Goal: Information Seeking & Learning: Learn about a topic

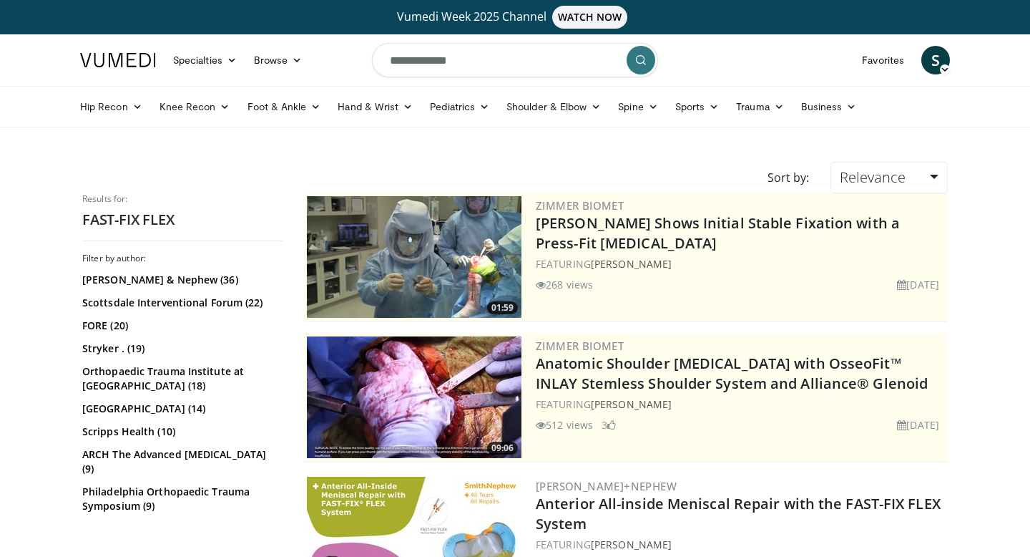
click at [559, 72] on input "**********" at bounding box center [515, 60] width 286 height 34
type input "**********"
click at [180, 277] on link "Smith & Nephew (36)" at bounding box center [180, 280] width 197 height 14
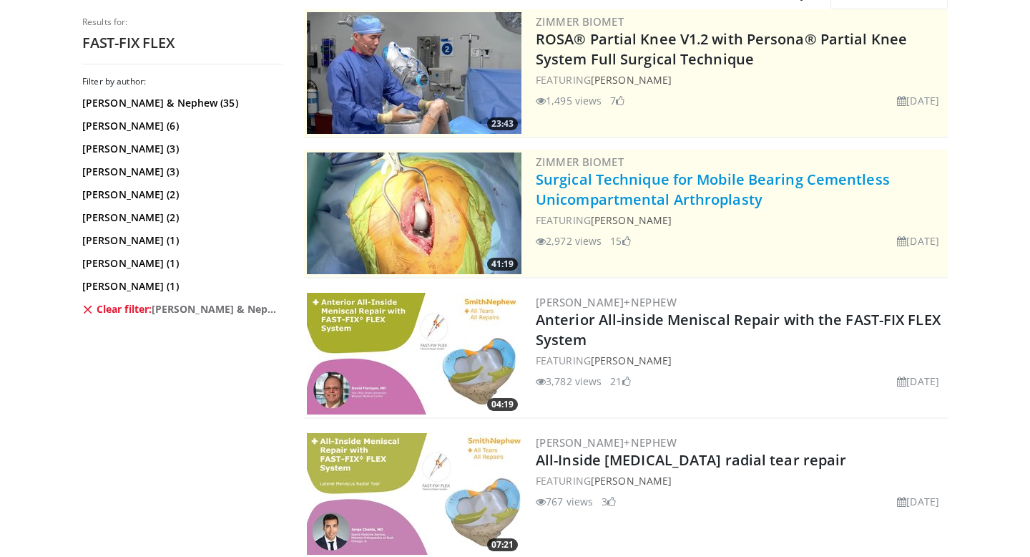
scroll to position [188, 0]
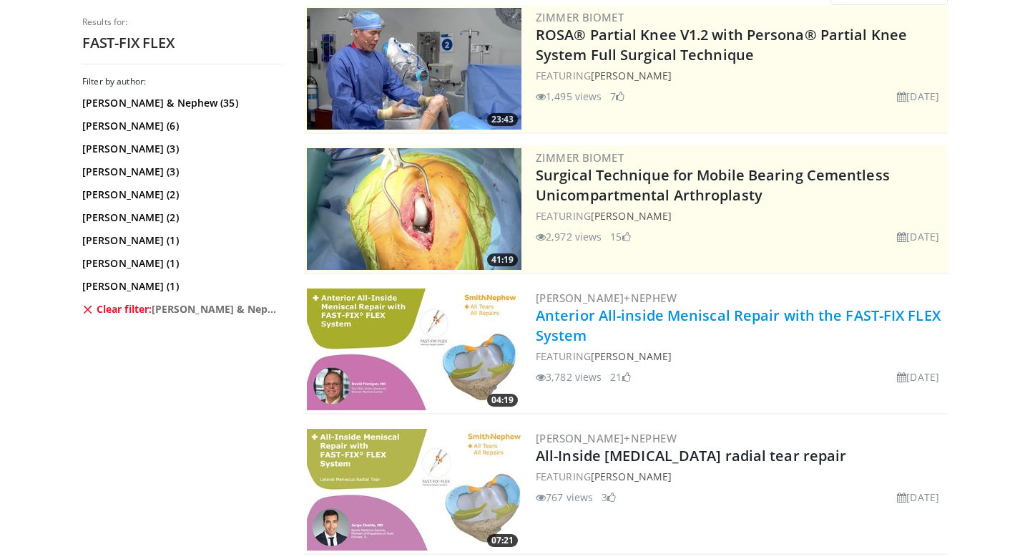
click at [597, 313] on link "Anterior All-inside Meniscal Repair with the FAST-FIX FLEX System" at bounding box center [738, 325] width 405 height 39
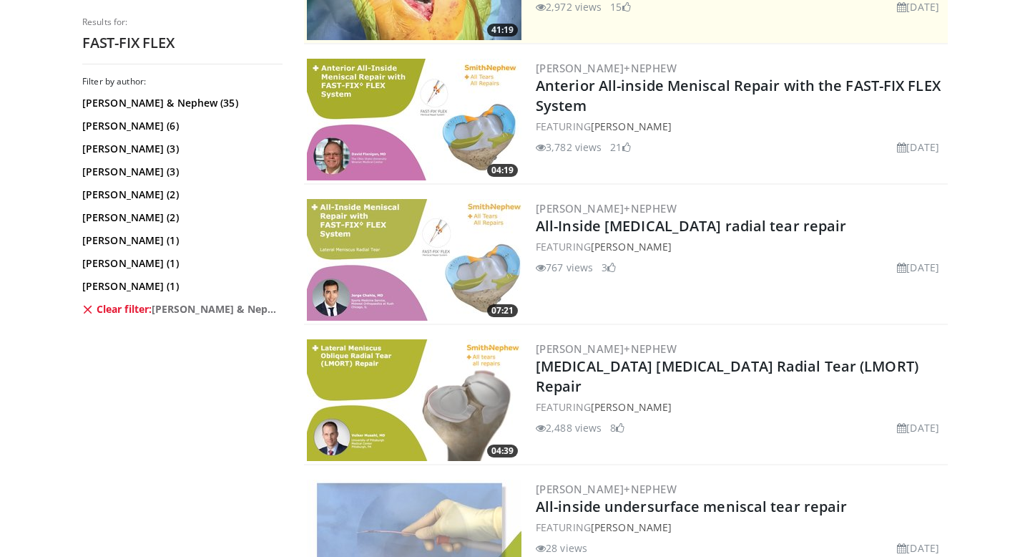
scroll to position [0, 0]
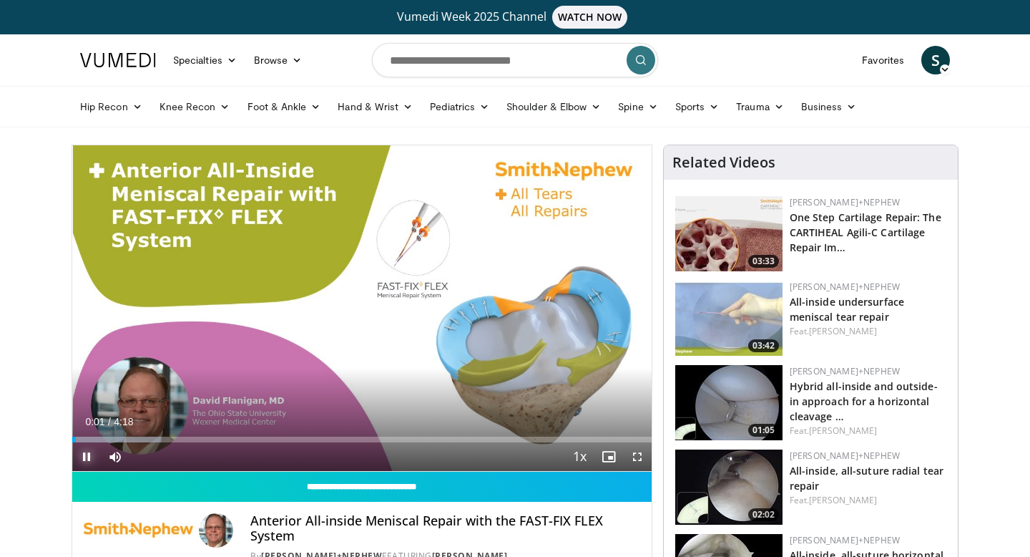
click at [89, 451] on span "Video Player" at bounding box center [86, 456] width 29 height 29
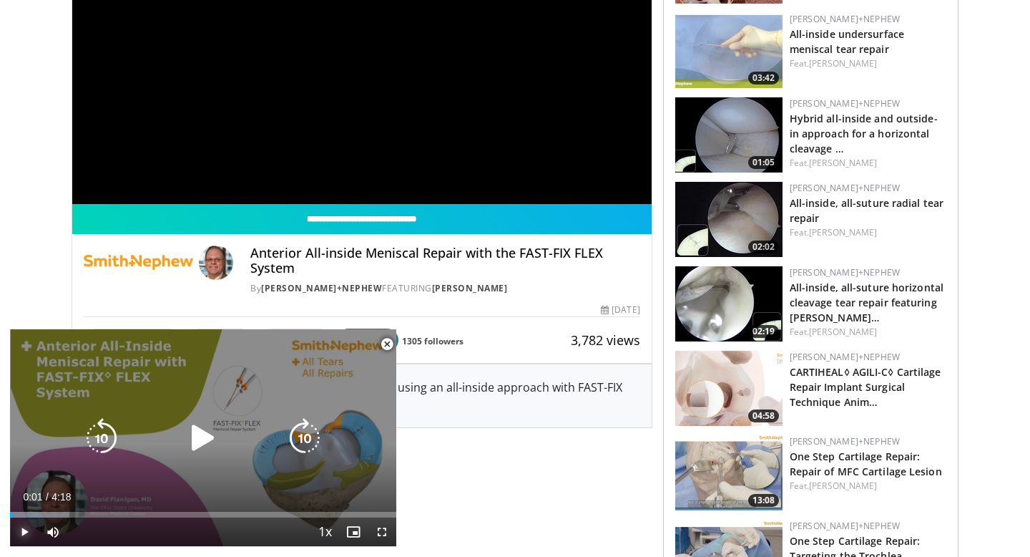
scroll to position [270, 0]
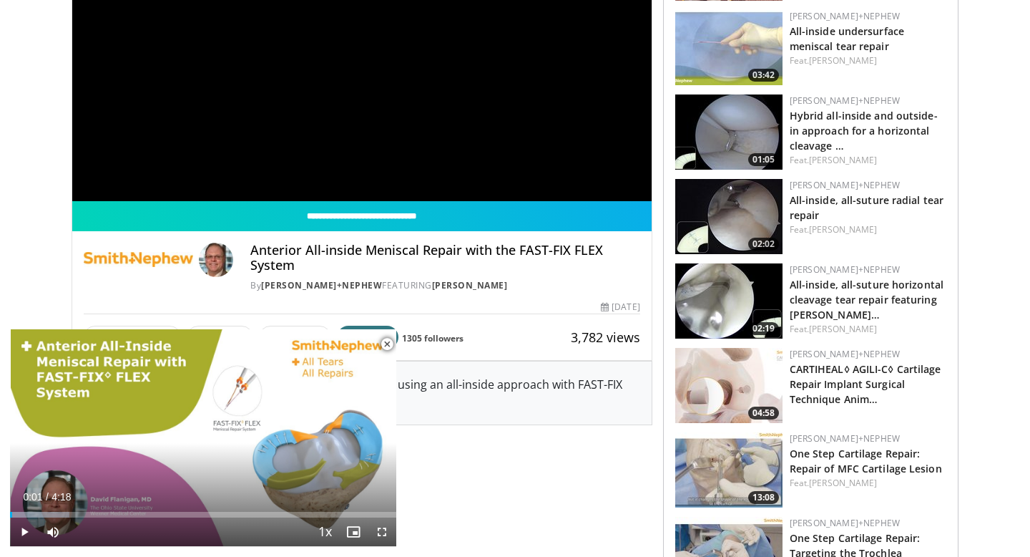
click at [386, 340] on span "Video Player" at bounding box center [387, 344] width 29 height 29
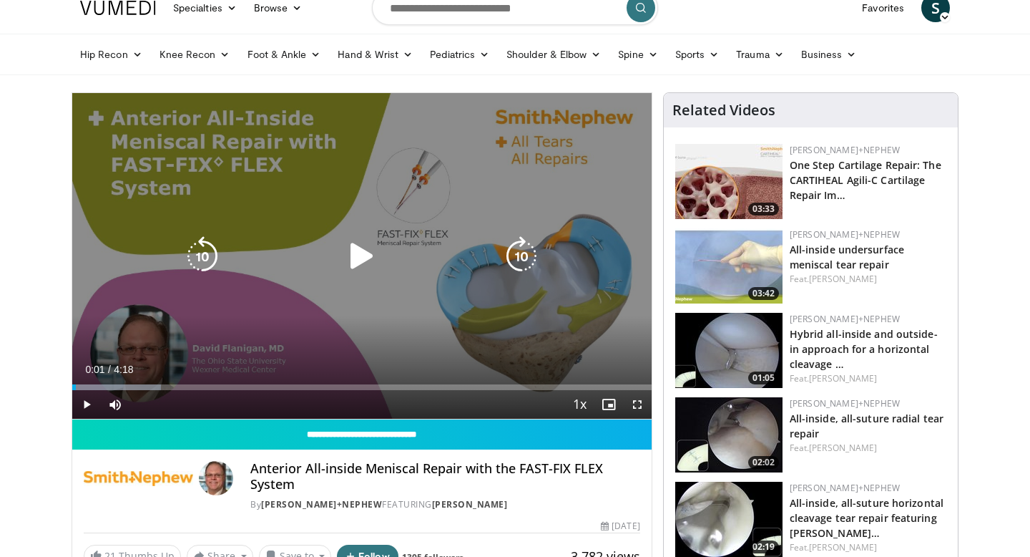
scroll to position [31, 0]
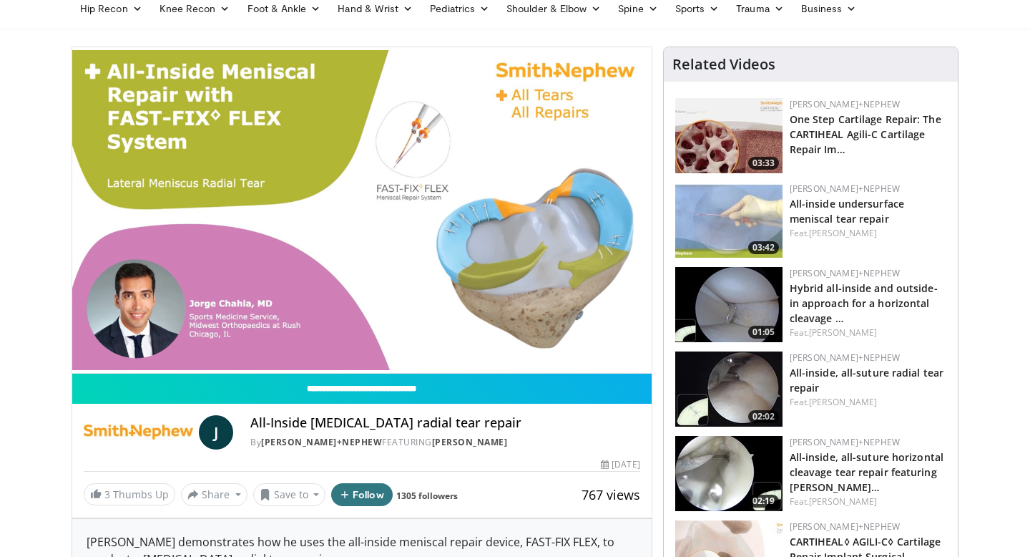
scroll to position [107, 0]
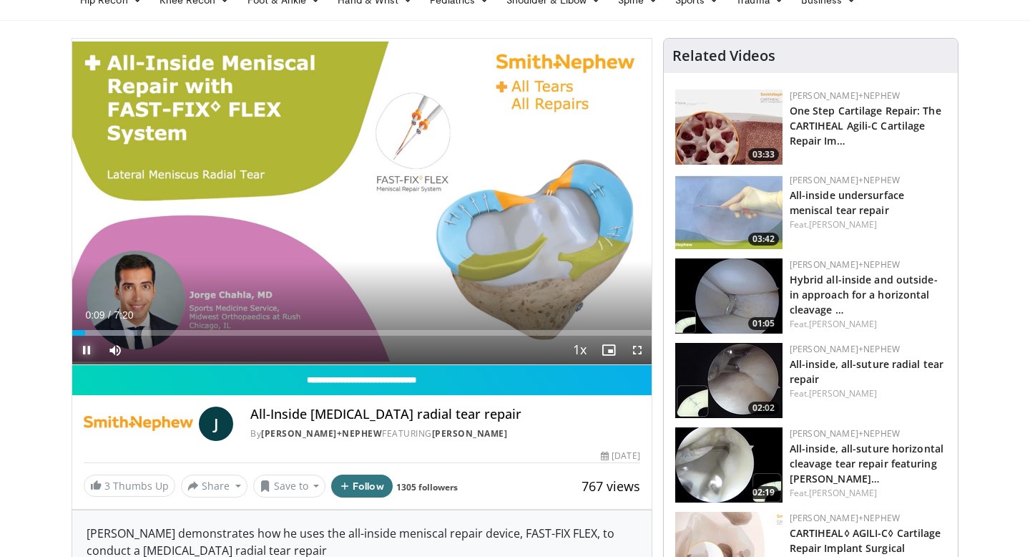
click at [90, 344] on span "Video Player" at bounding box center [86, 350] width 29 height 29
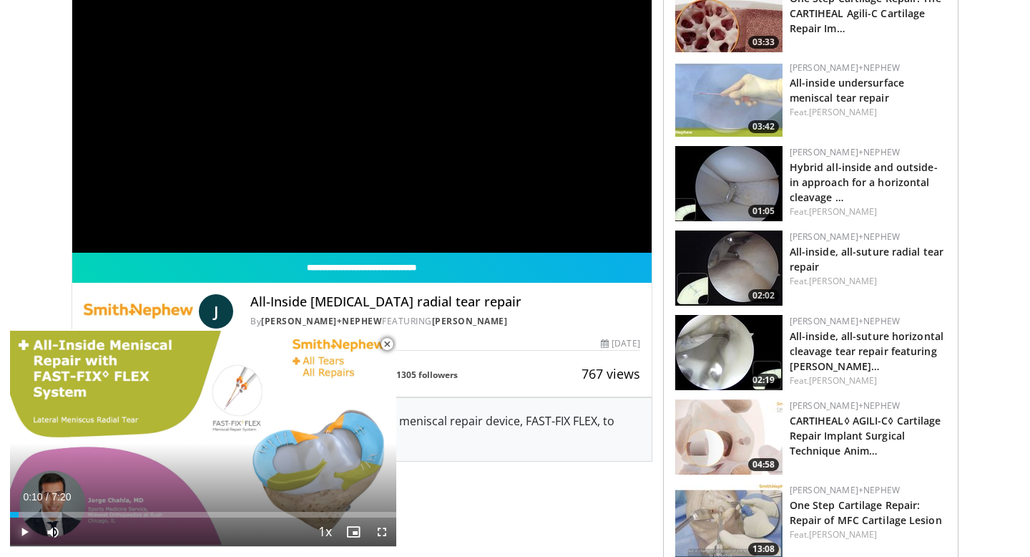
scroll to position [220, 0]
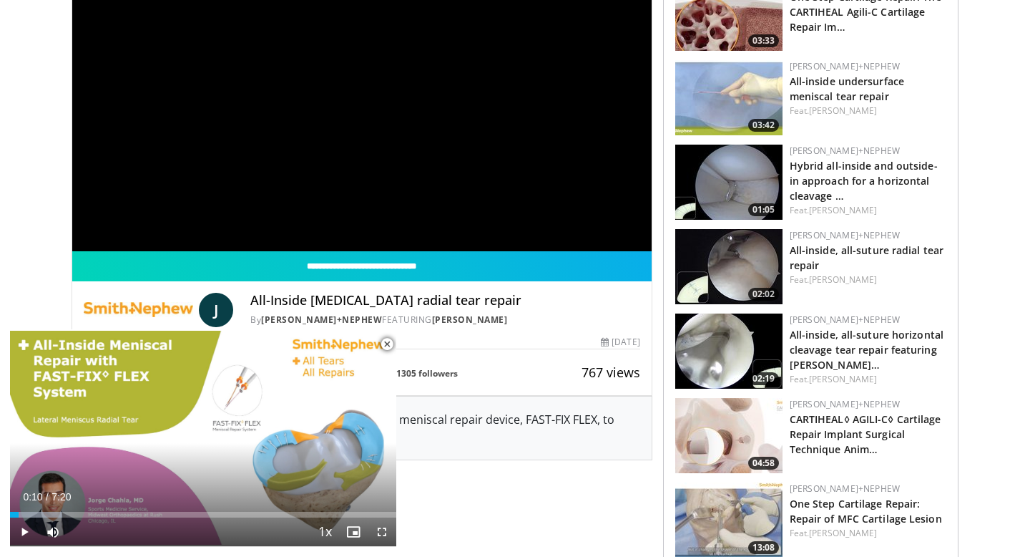
click at [389, 344] on span "Video Player" at bounding box center [387, 344] width 29 height 29
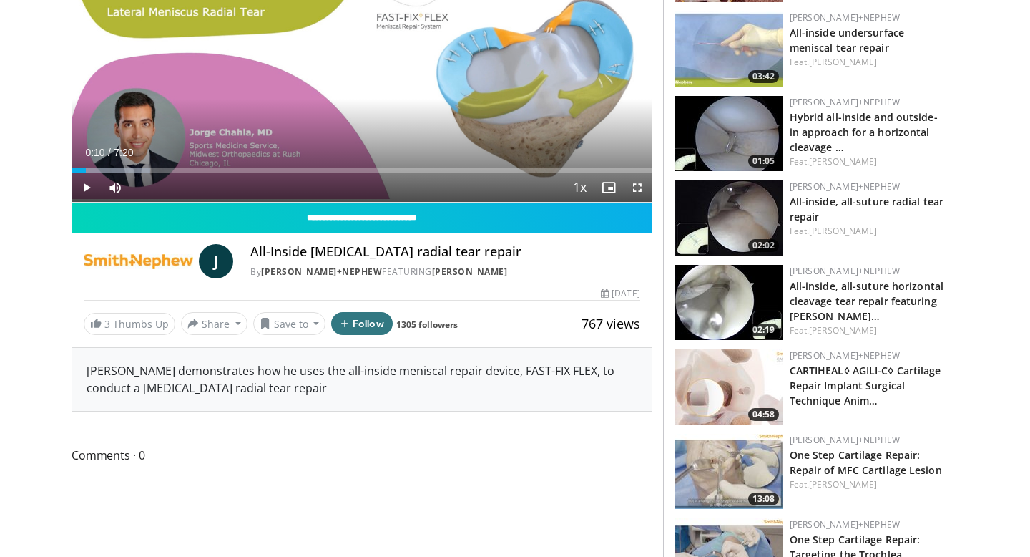
scroll to position [0, 0]
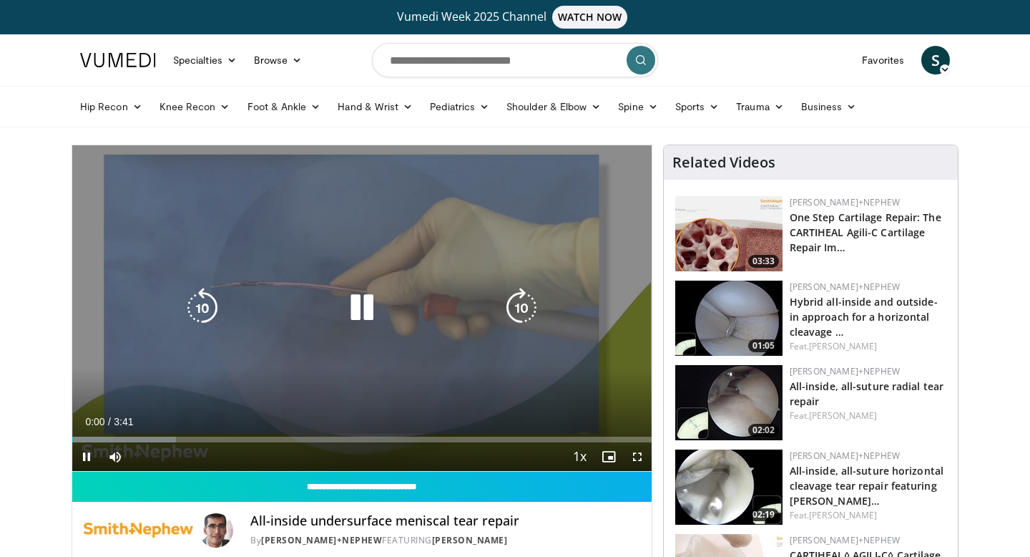
click at [346, 308] on icon "Video Player" at bounding box center [362, 308] width 40 height 40
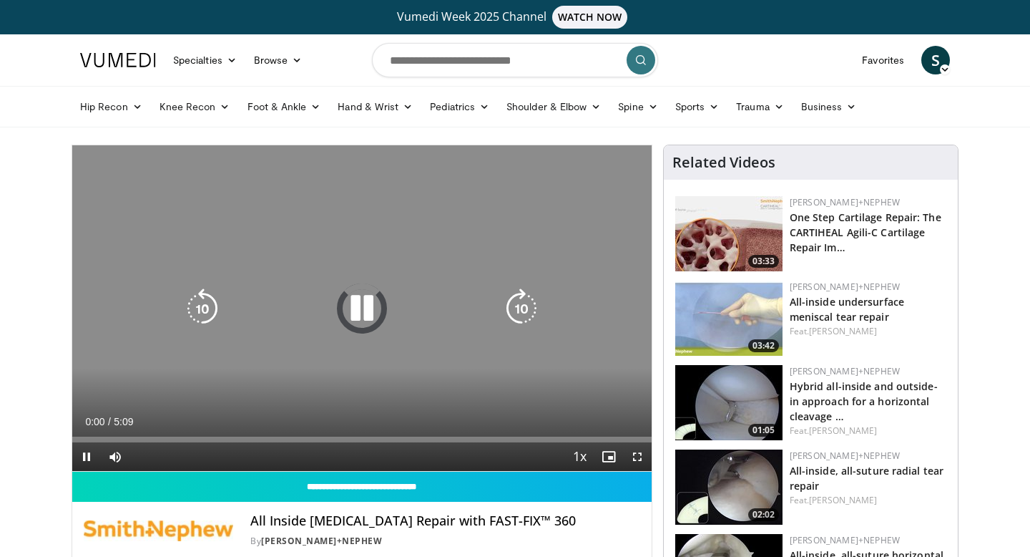
click at [366, 295] on icon "Video Player" at bounding box center [362, 308] width 40 height 40
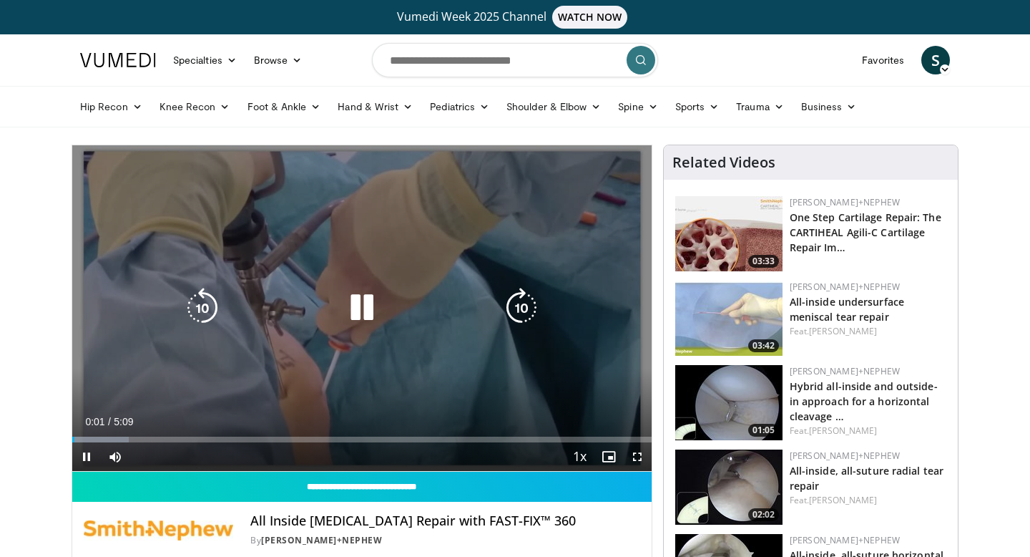
click at [357, 312] on icon "Video Player" at bounding box center [362, 308] width 40 height 40
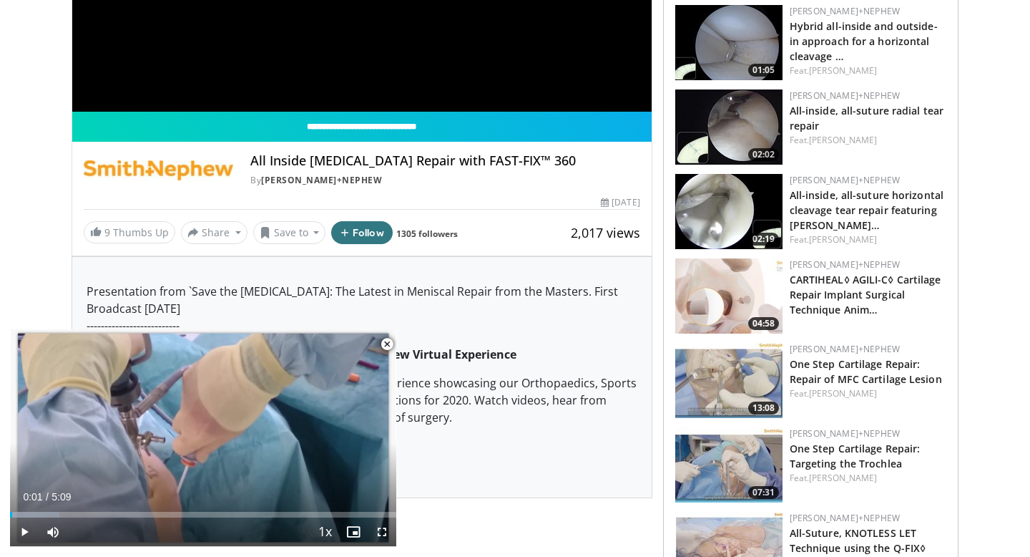
scroll to position [363, 0]
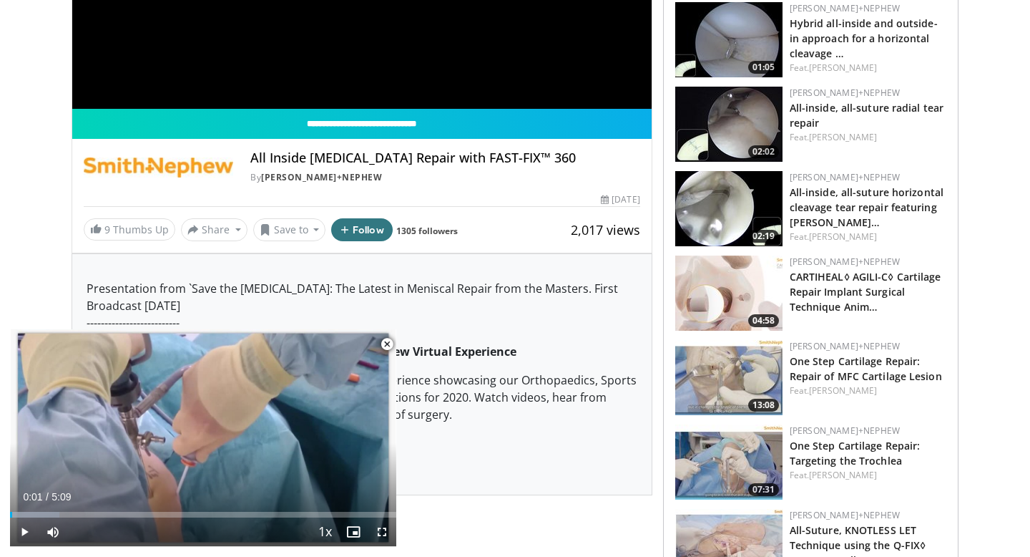
click at [383, 336] on span "Video Player" at bounding box center [387, 344] width 29 height 29
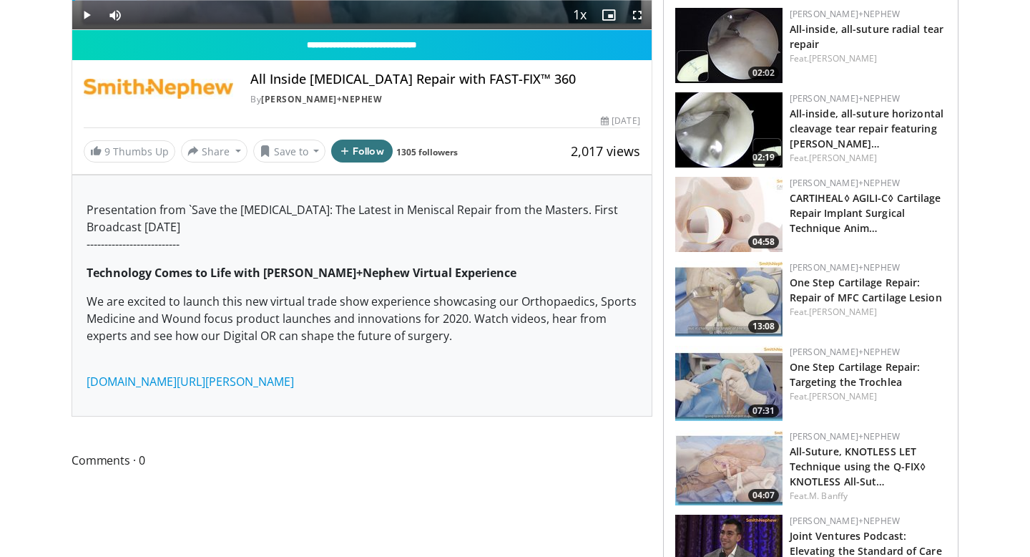
scroll to position [442, 0]
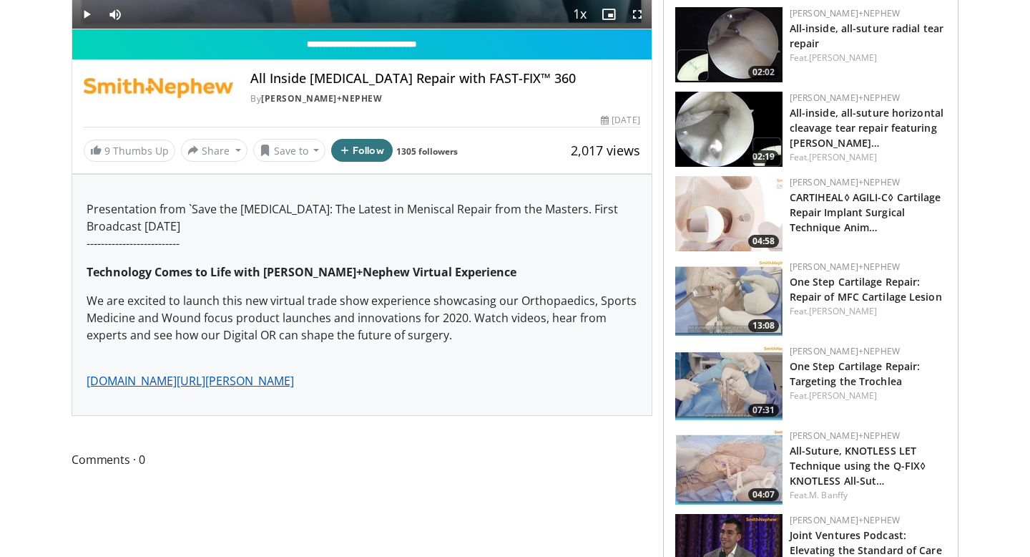
click at [270, 378] on link "[DOMAIN_NAME][URL][PERSON_NAME]" at bounding box center [190, 381] width 207 height 16
